Goal: Task Accomplishment & Management: Manage account settings

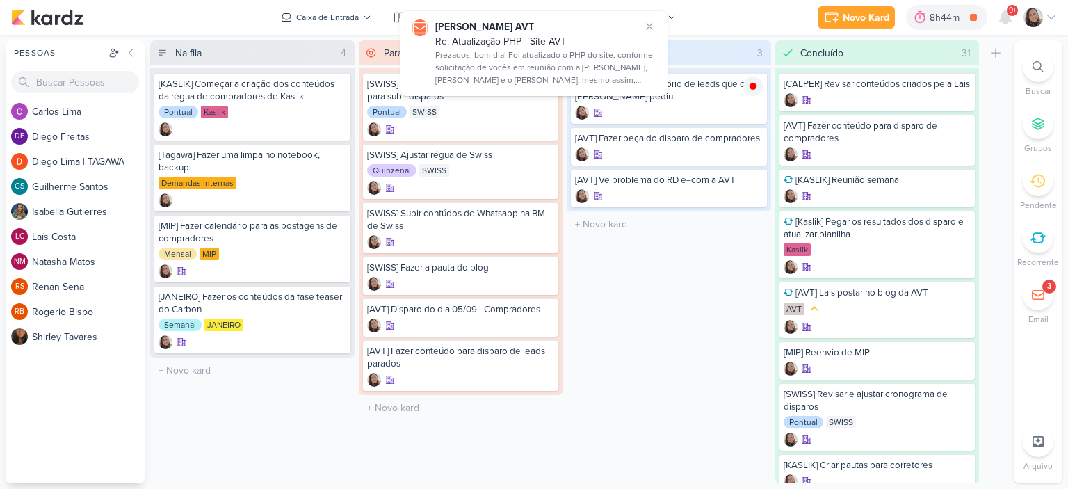
click at [1051, 16] on icon at bounding box center [1051, 17] width 11 height 11
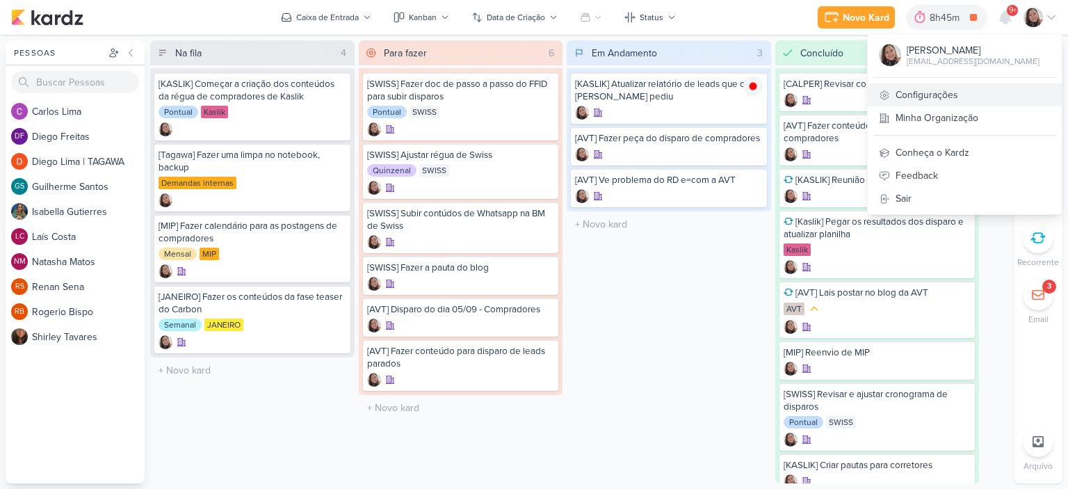
click at [914, 93] on link "Configurações" at bounding box center [965, 94] width 194 height 23
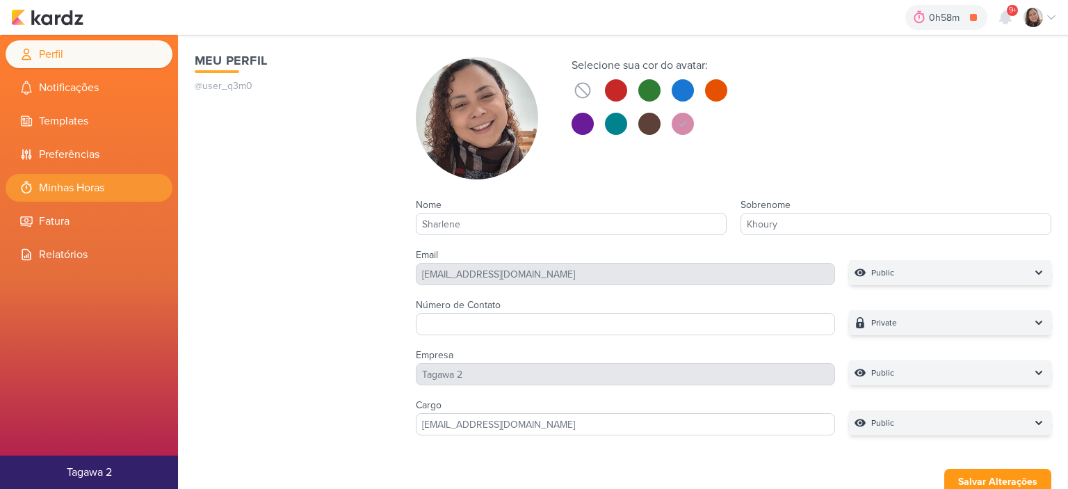
click at [111, 191] on li "Minhas Horas" at bounding box center [89, 188] width 167 height 28
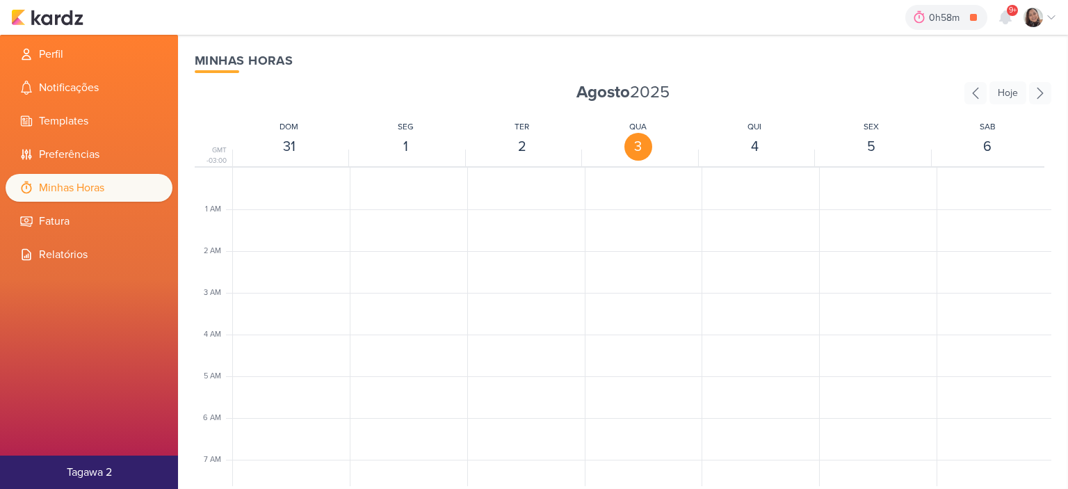
scroll to position [328, 0]
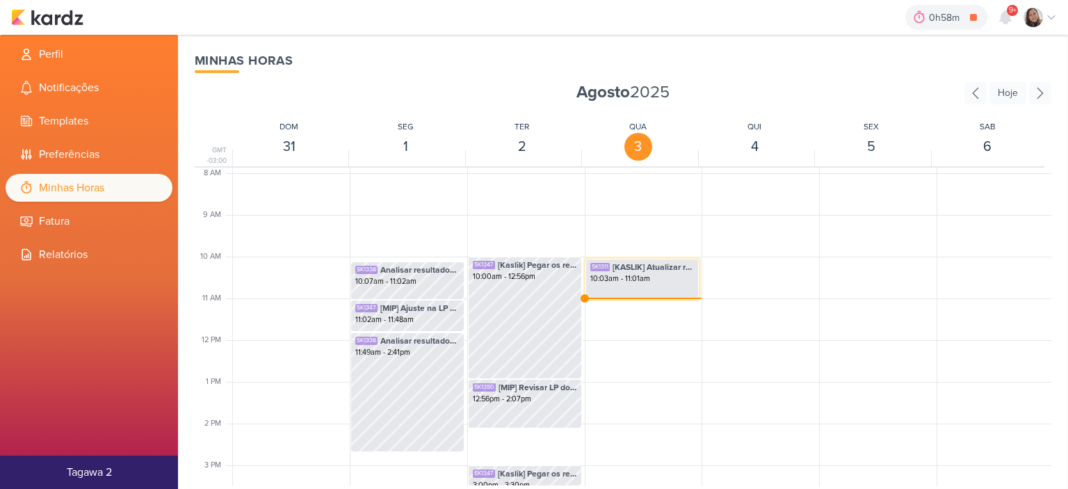
click at [635, 277] on div "10:03am - 11:01am" at bounding box center [642, 278] width 104 height 11
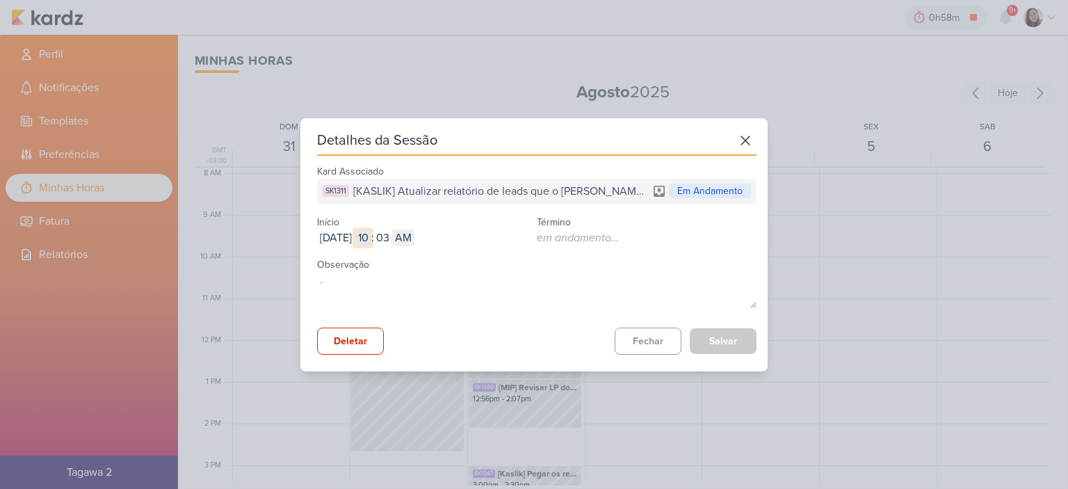
click at [371, 241] on input "10" at bounding box center [363, 237] width 17 height 17
type input "09"
click at [391, 235] on input "03" at bounding box center [382, 237] width 17 height 17
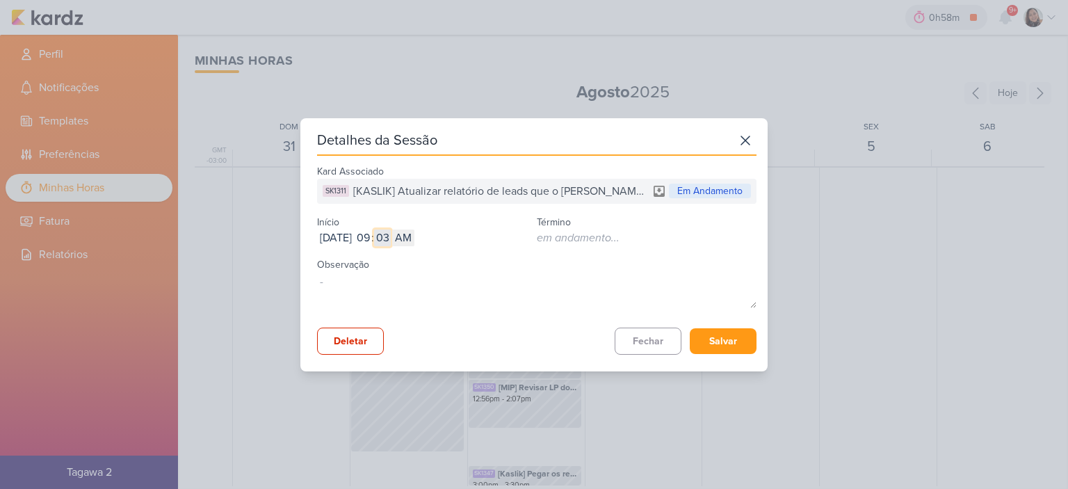
click at [391, 235] on input "03" at bounding box center [382, 237] width 17 height 17
type input "25"
click at [727, 343] on button "Salvar" at bounding box center [723, 341] width 67 height 26
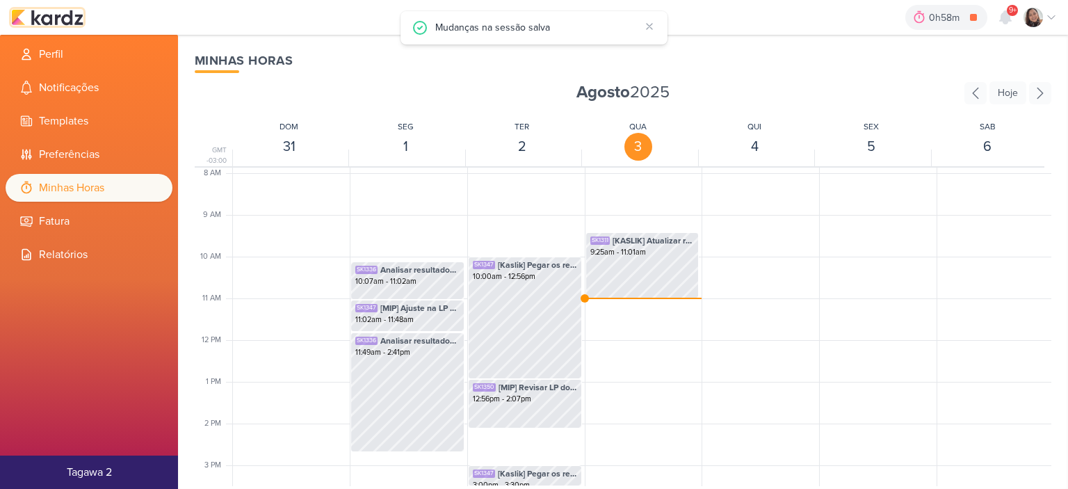
click at [70, 18] on img at bounding box center [47, 17] width 72 height 17
